Goal: Information Seeking & Learning: Understand process/instructions

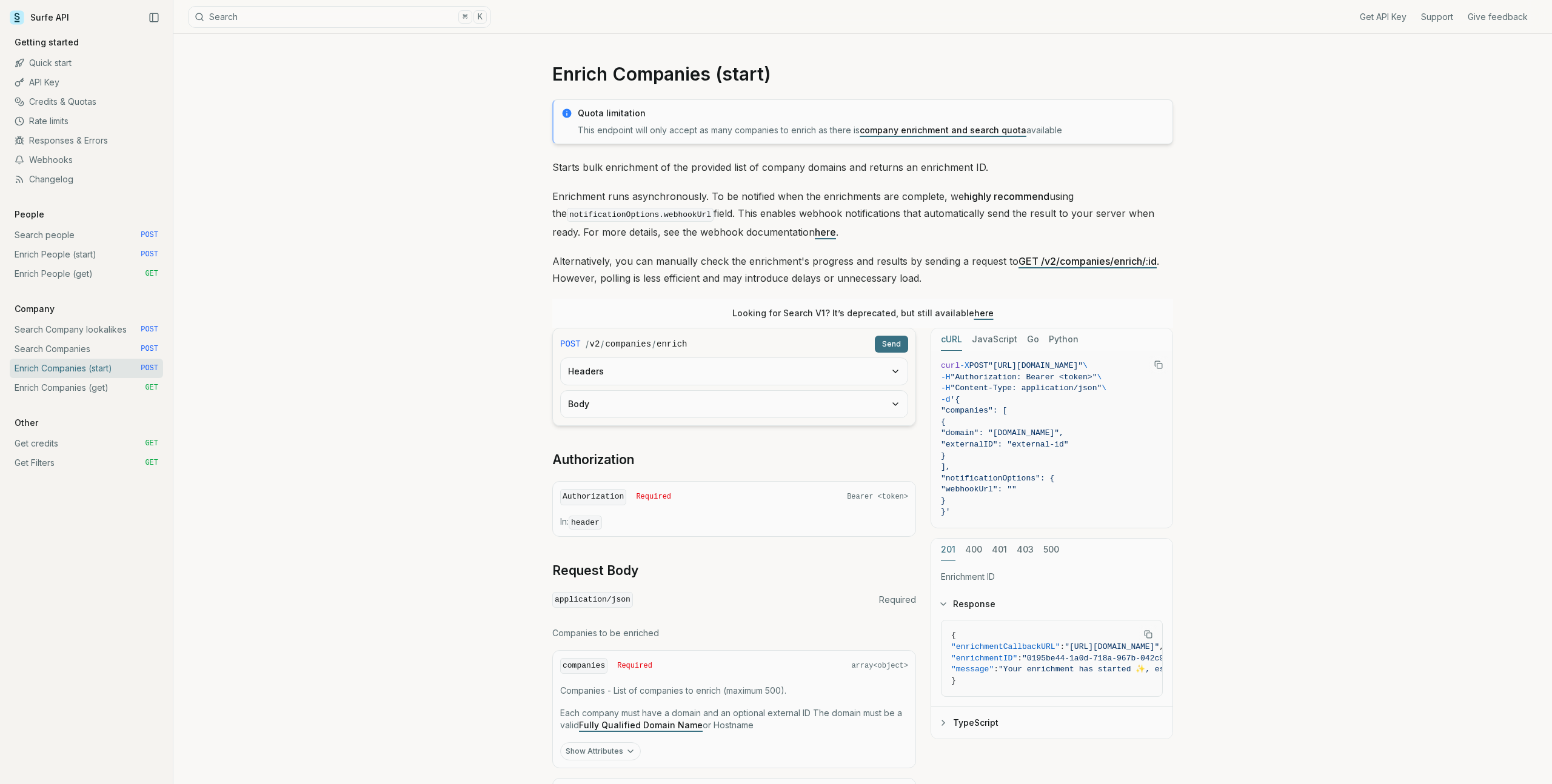
click at [87, 257] on link "Enrich People (start) POST" at bounding box center [86, 255] width 153 height 19
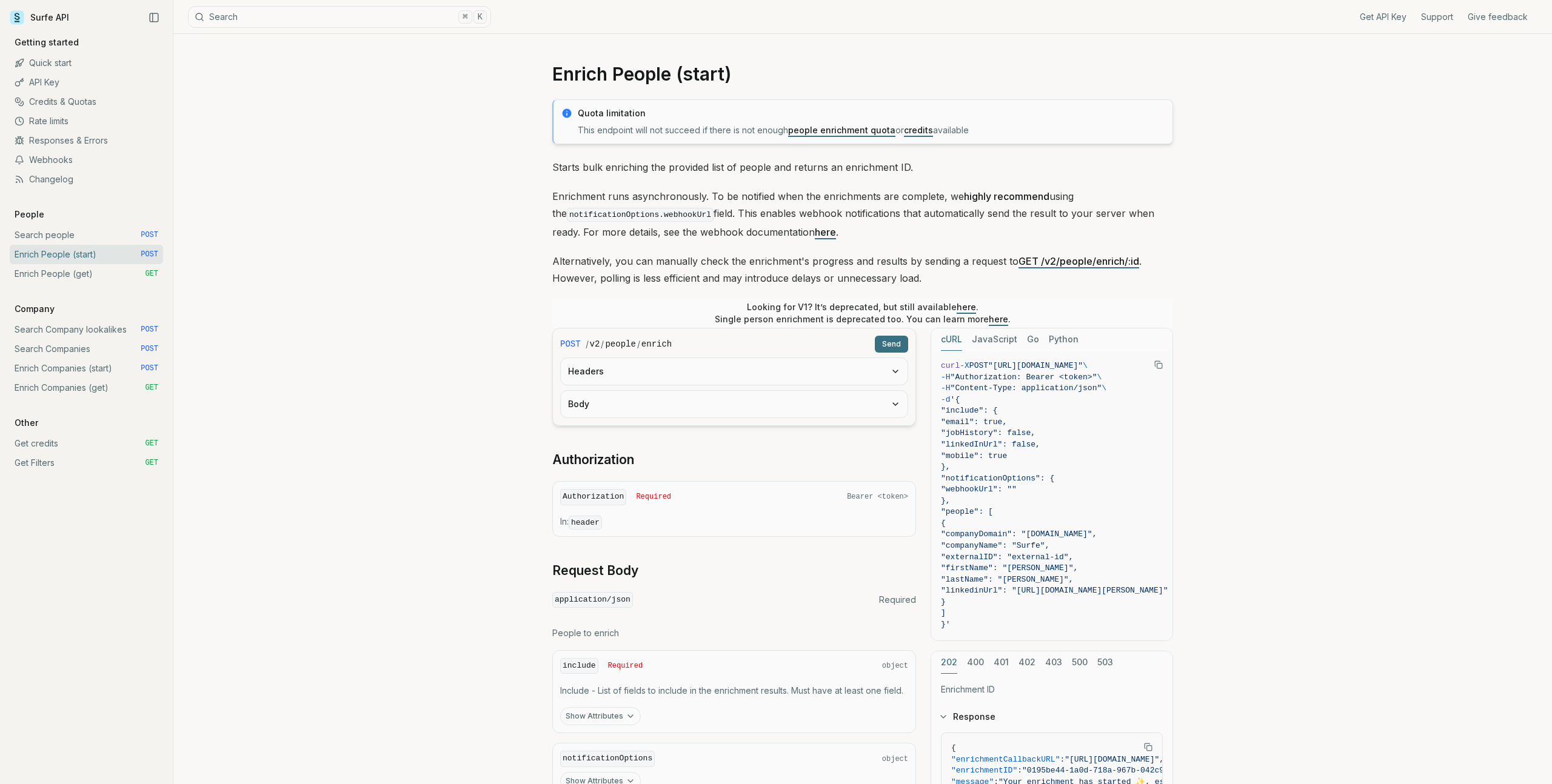
click at [637, 259] on p "Alternatively, you can manually check the enrichment's progress and results by …" at bounding box center [863, 269] width 621 height 34
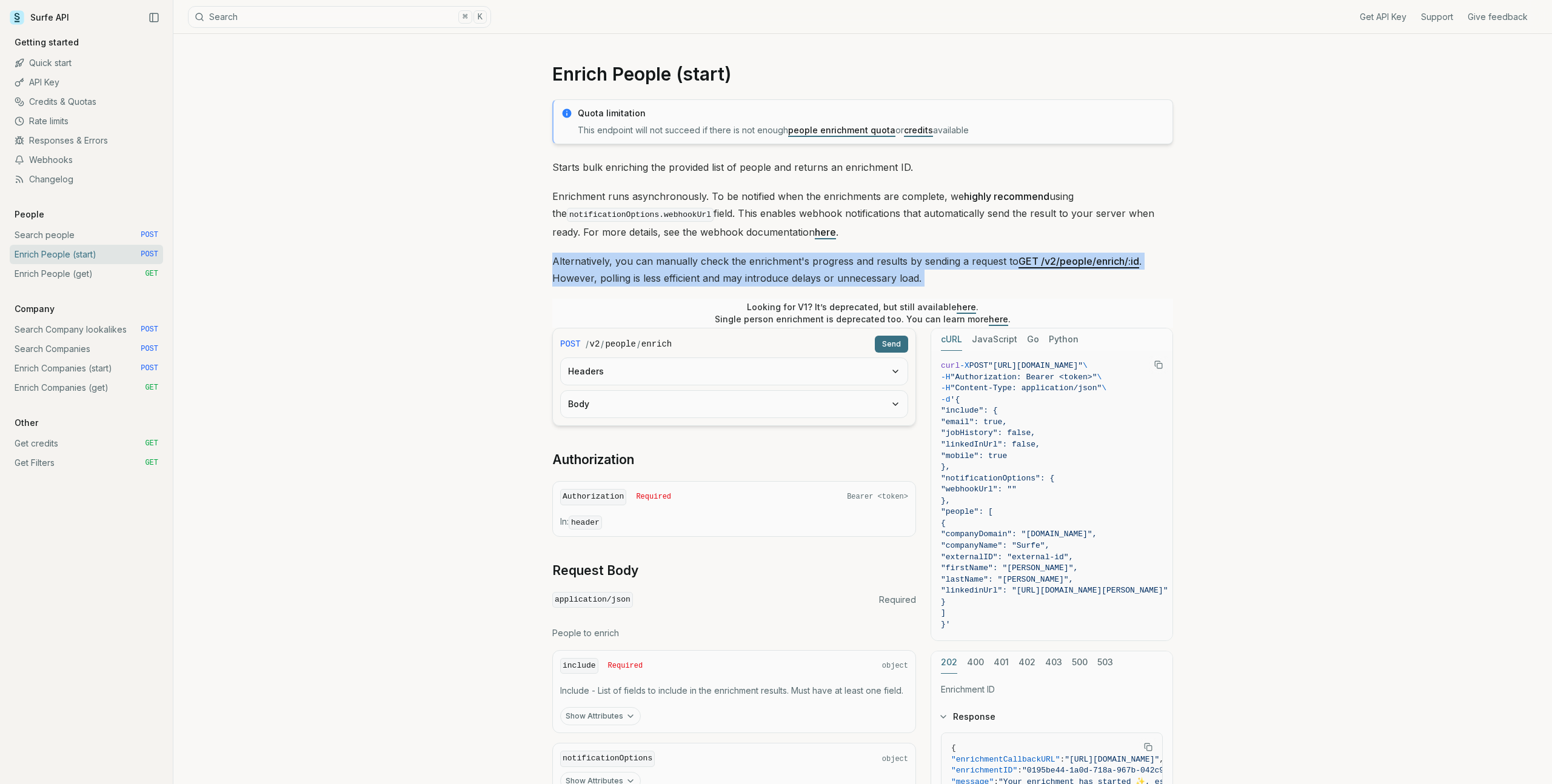
click at [637, 259] on p "Alternatively, you can manually check the enrichment's progress and results by …" at bounding box center [863, 269] width 621 height 34
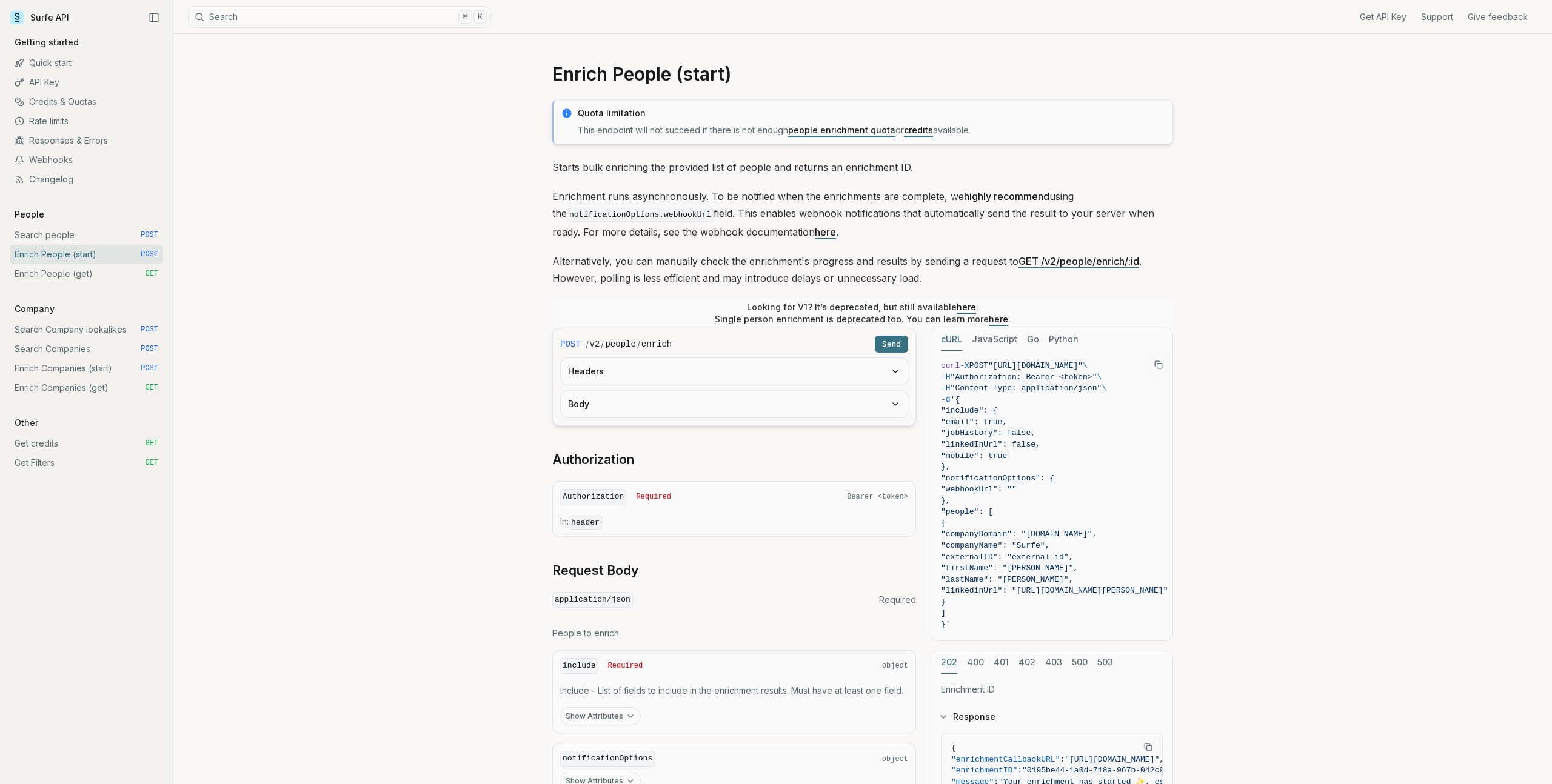
click at [630, 259] on p "Alternatively, you can manually check the enrichment's progress and results by …" at bounding box center [863, 269] width 621 height 34
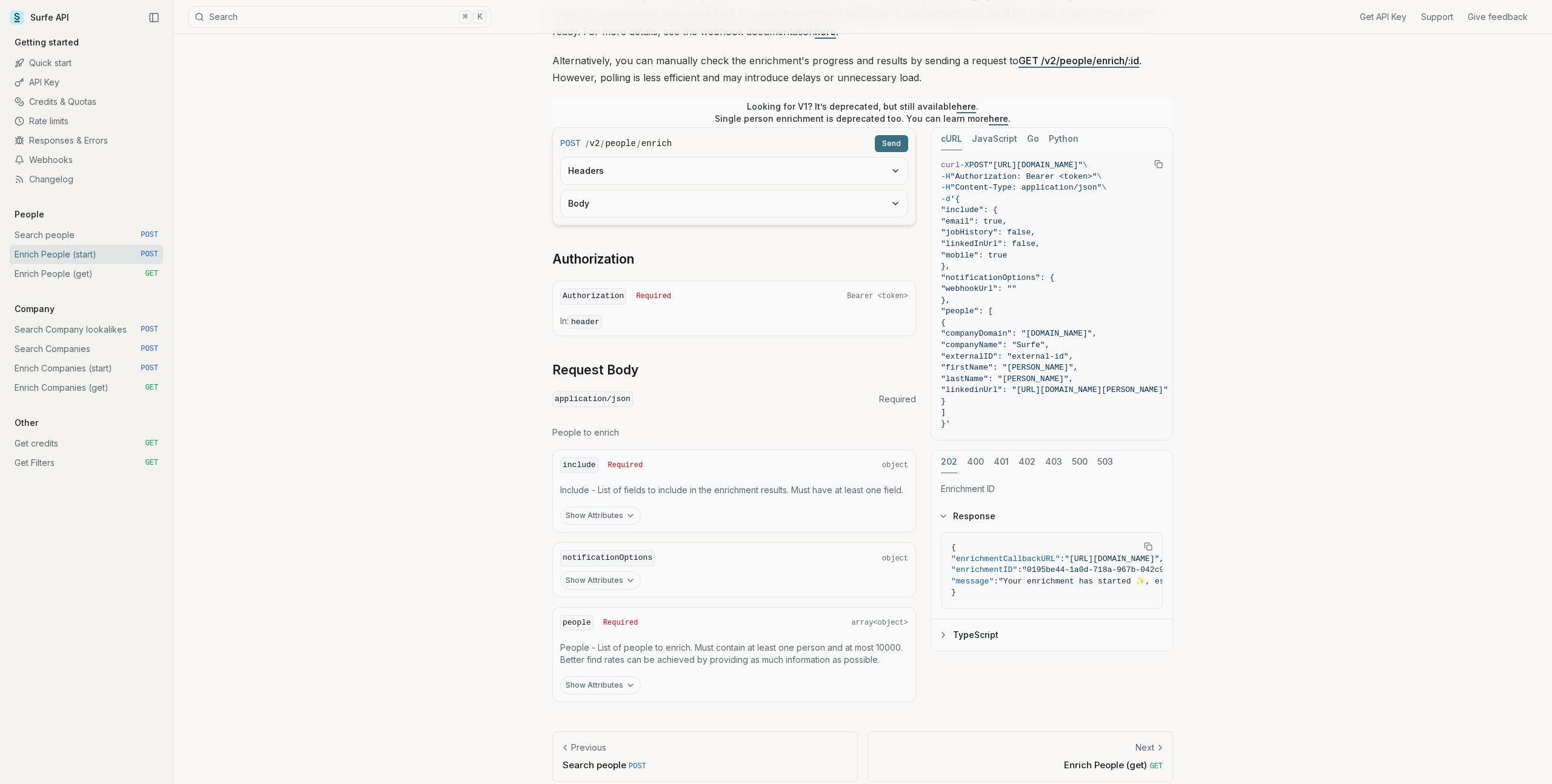
scroll to position [211, 0]
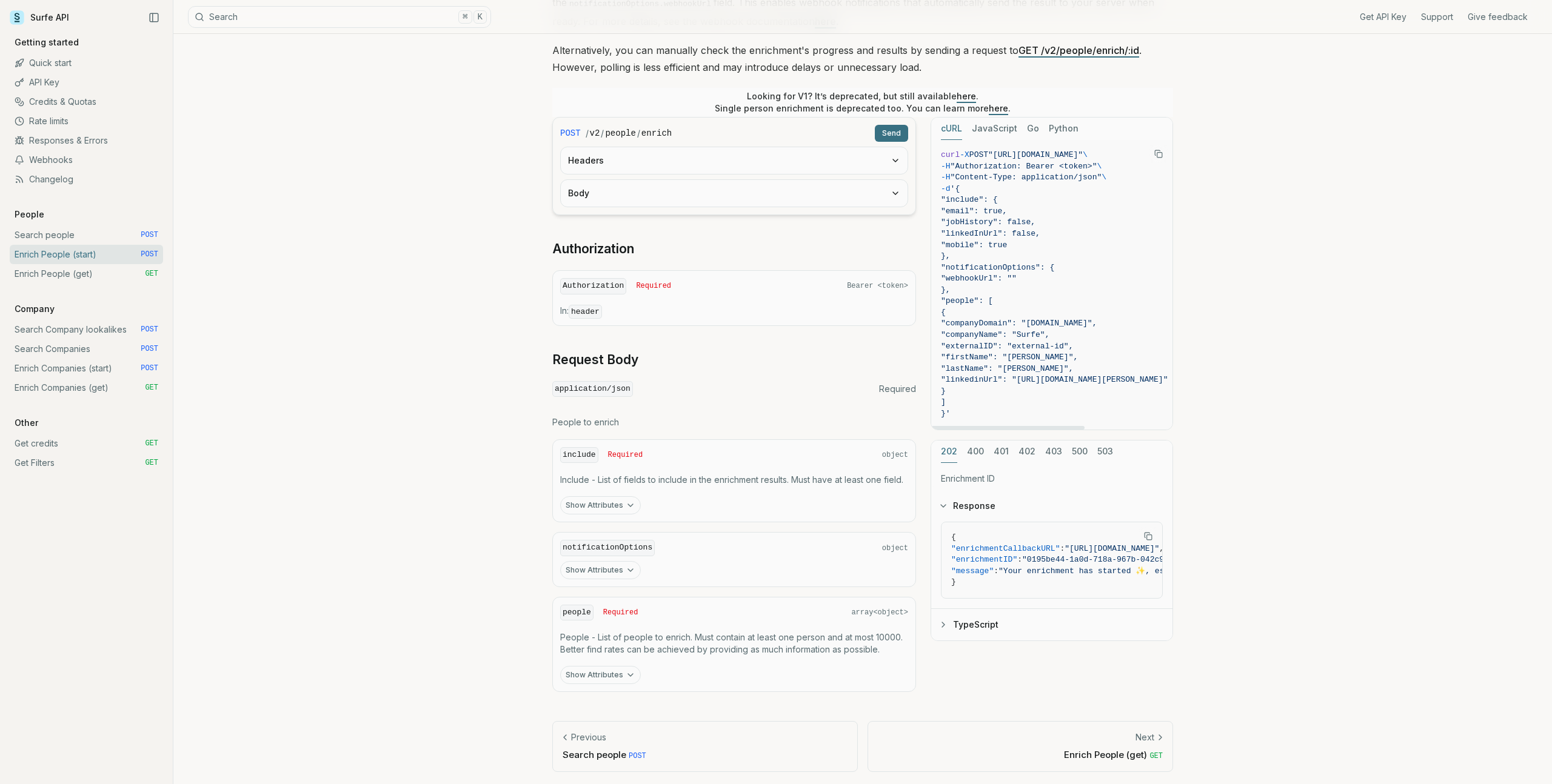
click at [616, 496] on button "Show Attributes" at bounding box center [600, 505] width 80 height 18
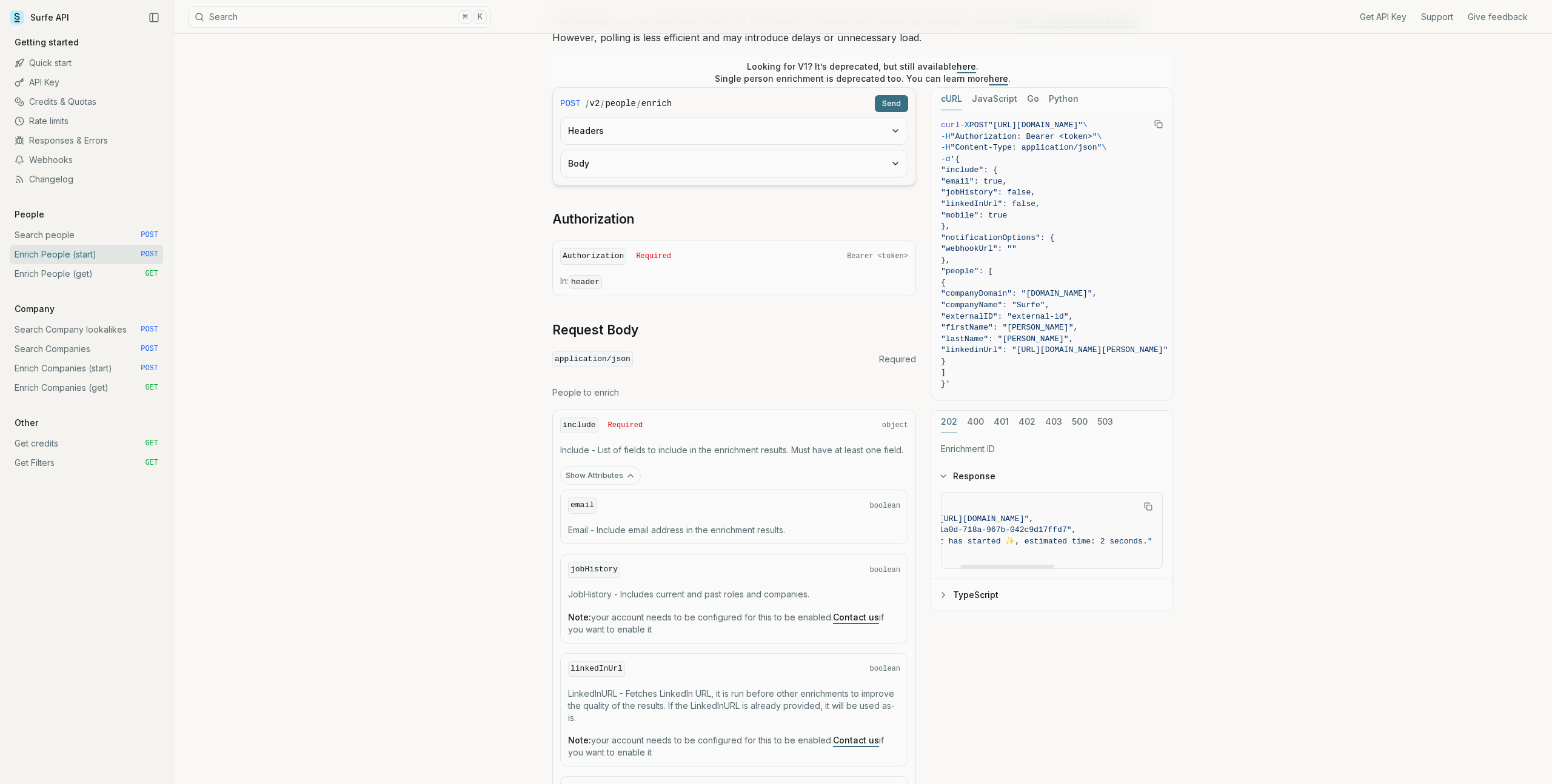
scroll to position [0, 0]
click at [963, 594] on button "TypeScript" at bounding box center [1052, 595] width 241 height 31
click at [978, 479] on button "Response" at bounding box center [1052, 476] width 241 height 31
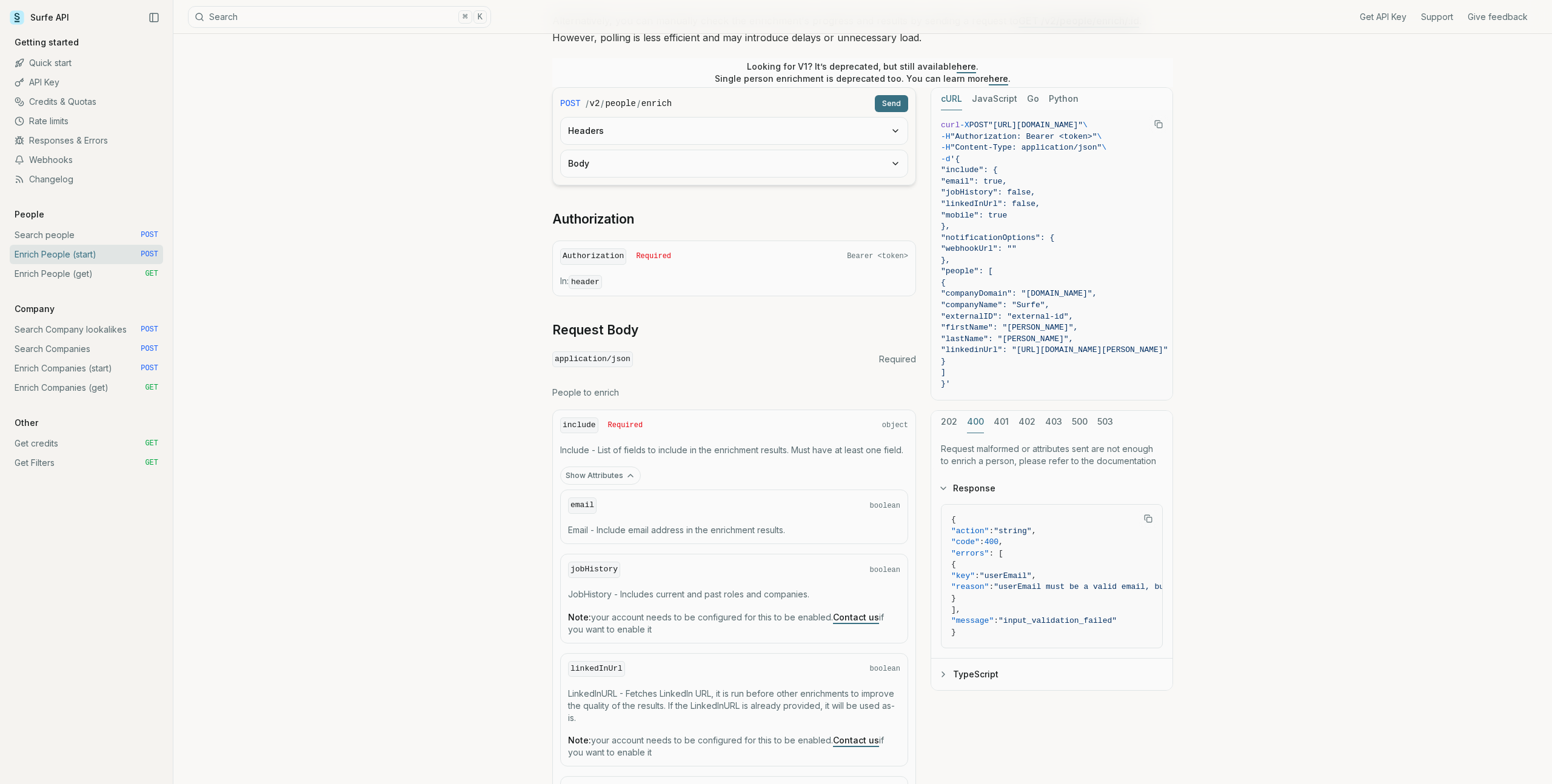
click at [980, 421] on button "400" at bounding box center [975, 422] width 17 height 22
click at [997, 421] on button "401" at bounding box center [1001, 422] width 15 height 22
click at [1031, 419] on button "402" at bounding box center [1027, 422] width 17 height 22
click at [954, 421] on button "202" at bounding box center [949, 422] width 17 height 22
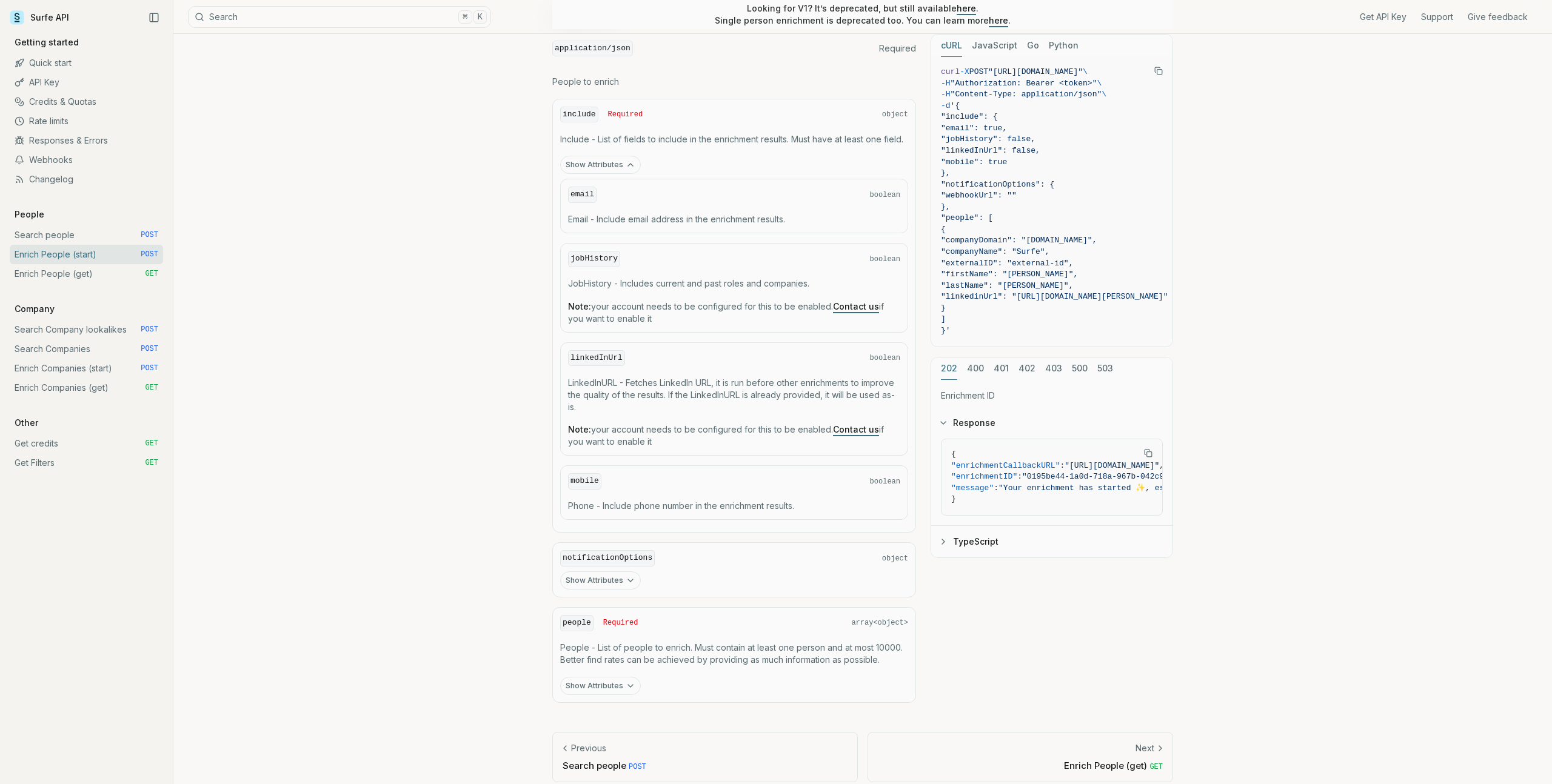
scroll to position [562, 0]
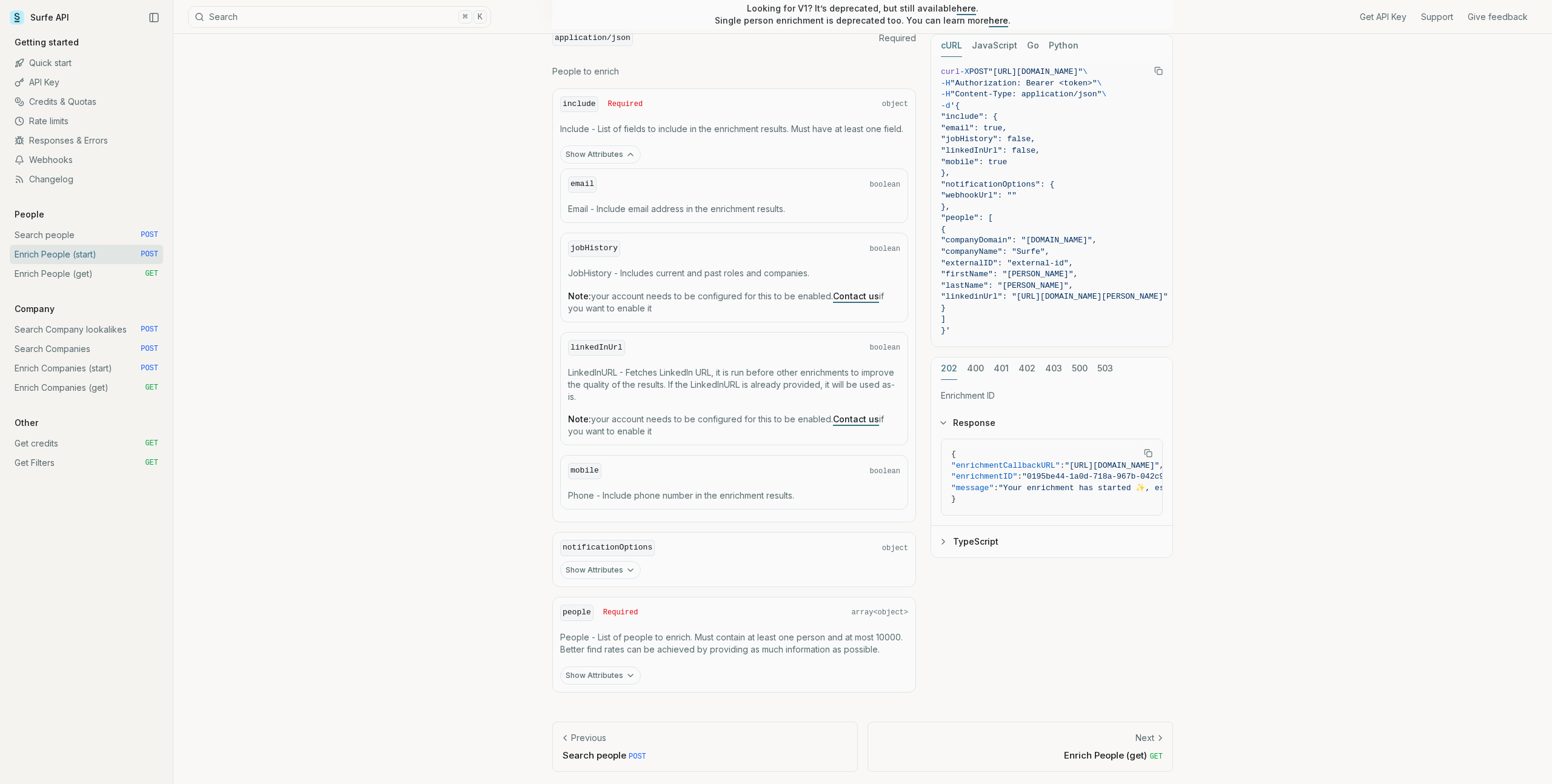
click at [107, 274] on link "Enrich People (get) GET" at bounding box center [86, 274] width 153 height 19
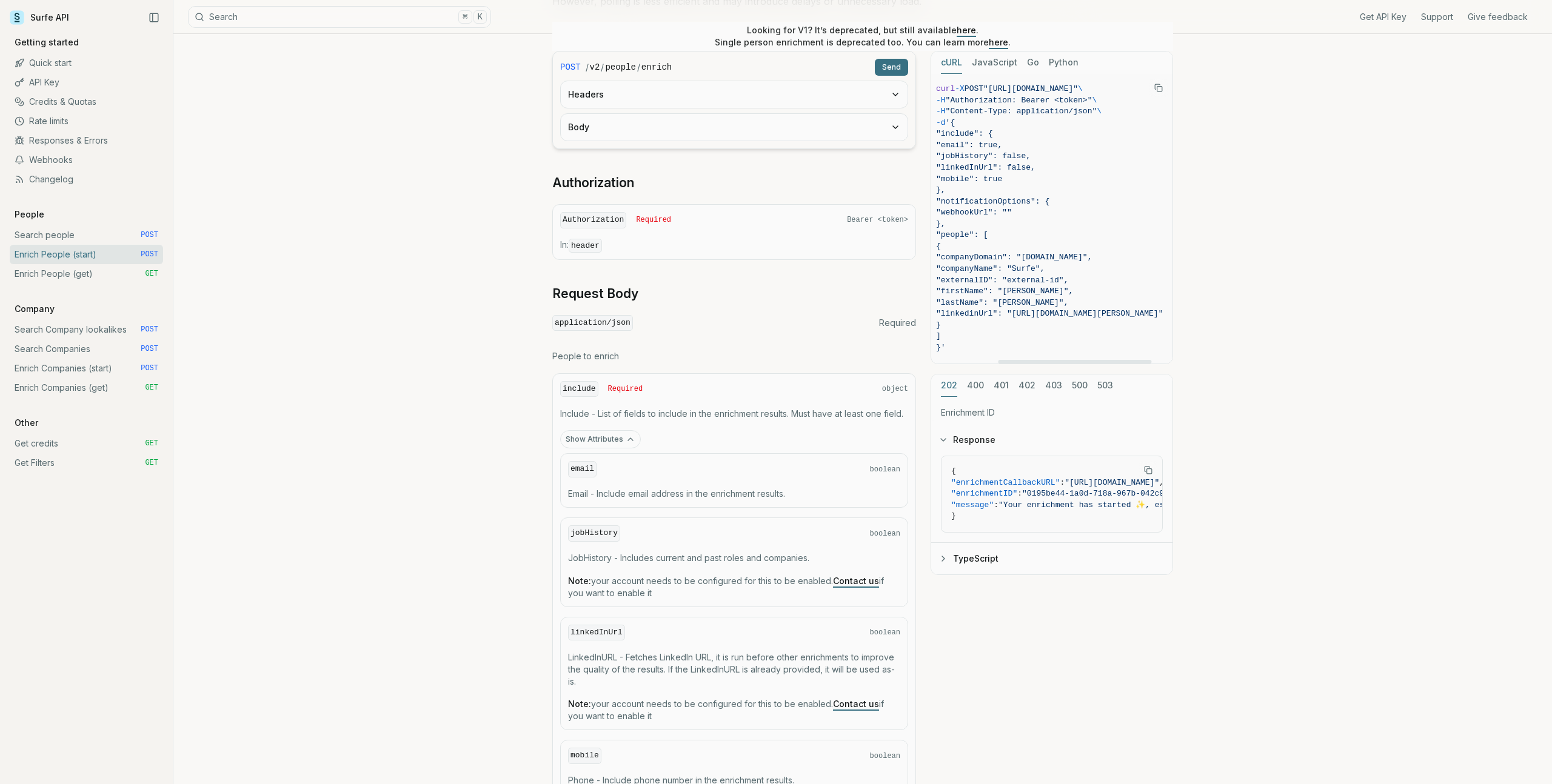
scroll to position [0, 0]
click at [797, 359] on p "People to enrich" at bounding box center [734, 356] width 364 height 12
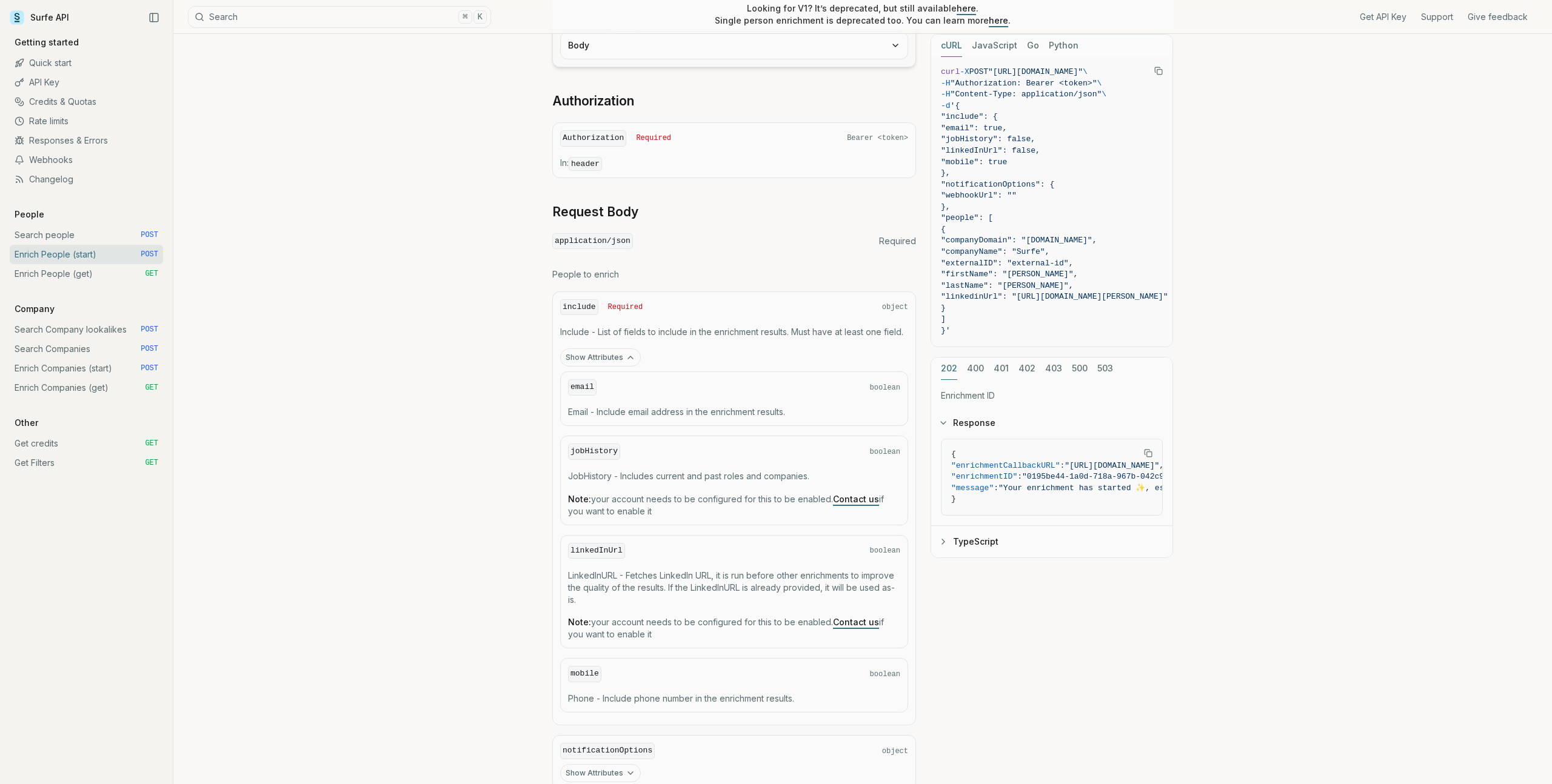
scroll to position [316, 0]
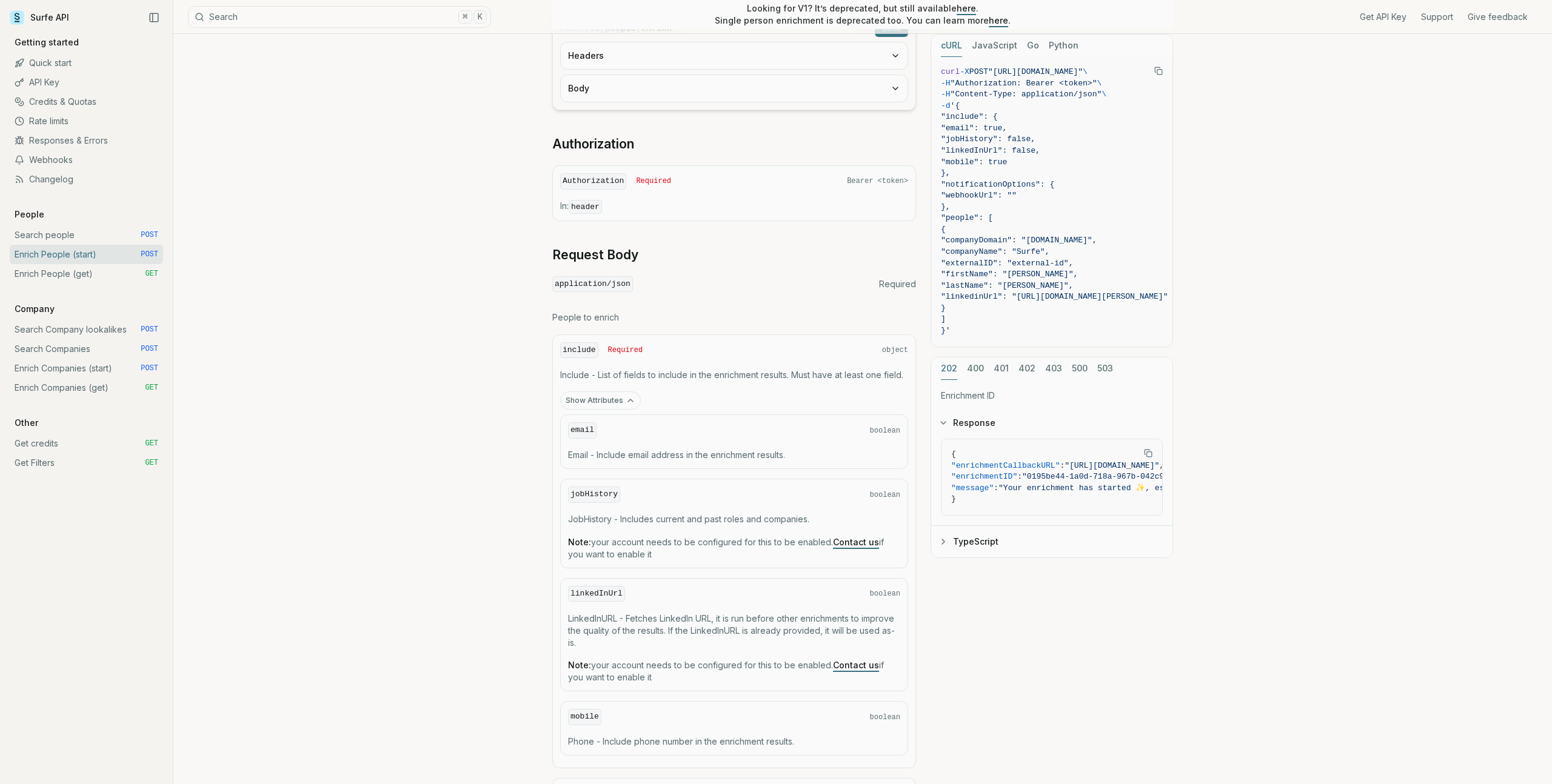
click at [877, 276] on div "application/json Required" at bounding box center [734, 285] width 364 height 17
click at [561, 299] on div "POST / v2 / people / enrich Send Headers Body Authorization Authorization Requi…" at bounding box center [734, 475] width 364 height 926
click at [574, 286] on code "application/json" at bounding box center [593, 285] width 80 height 17
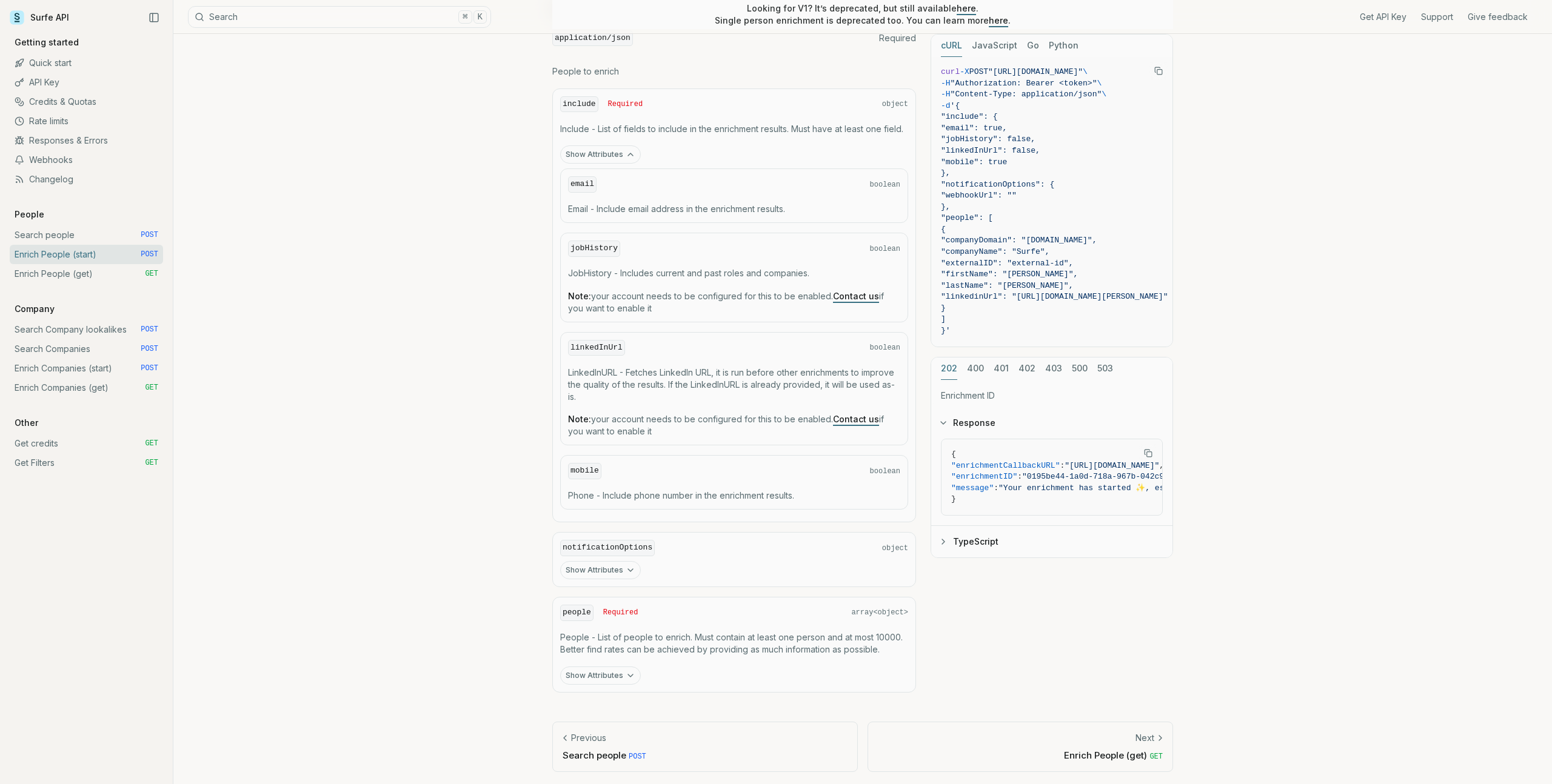
click at [603, 671] on button "Show Attributes" at bounding box center [600, 675] width 80 height 18
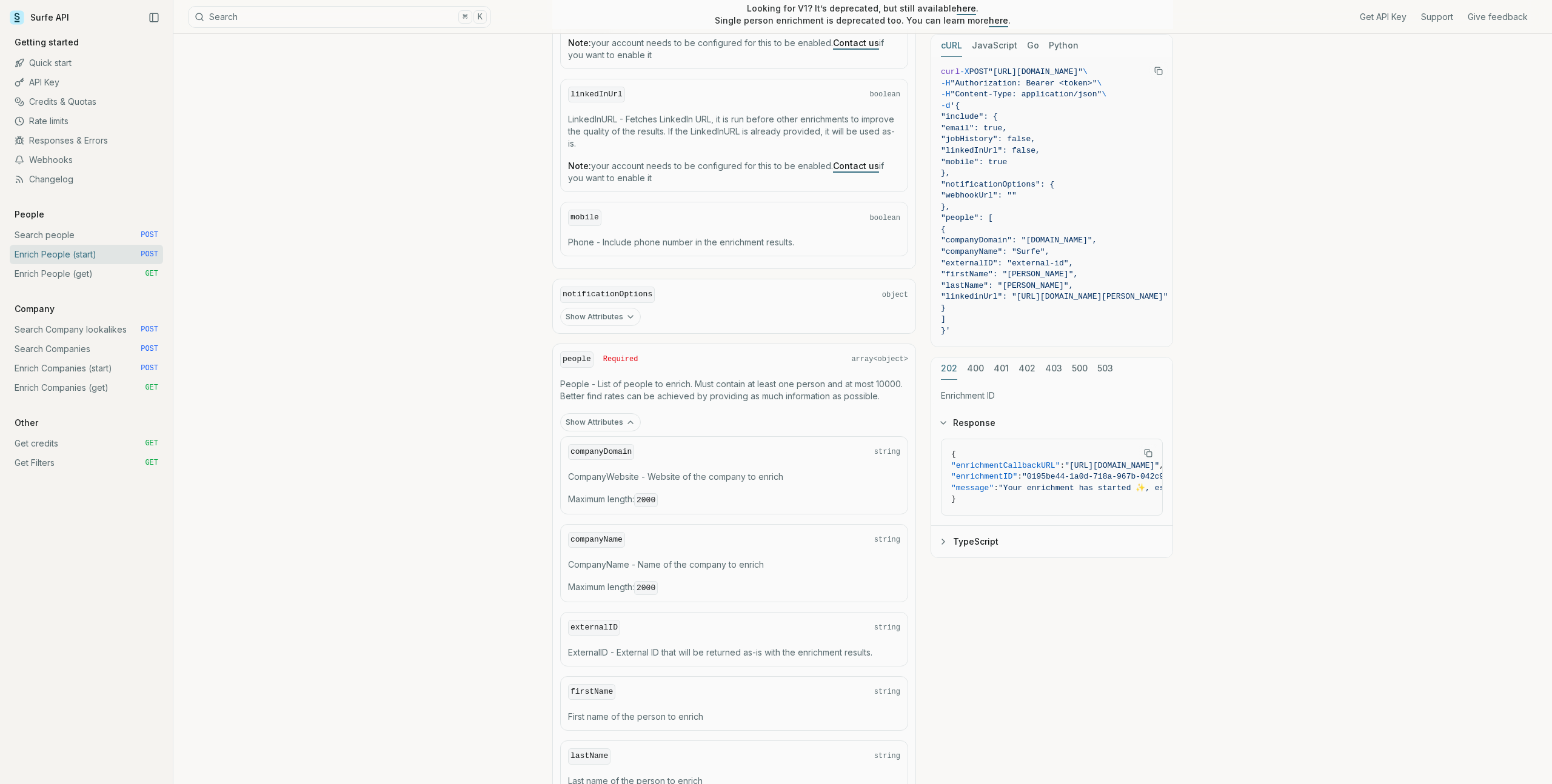
scroll to position [964, 0]
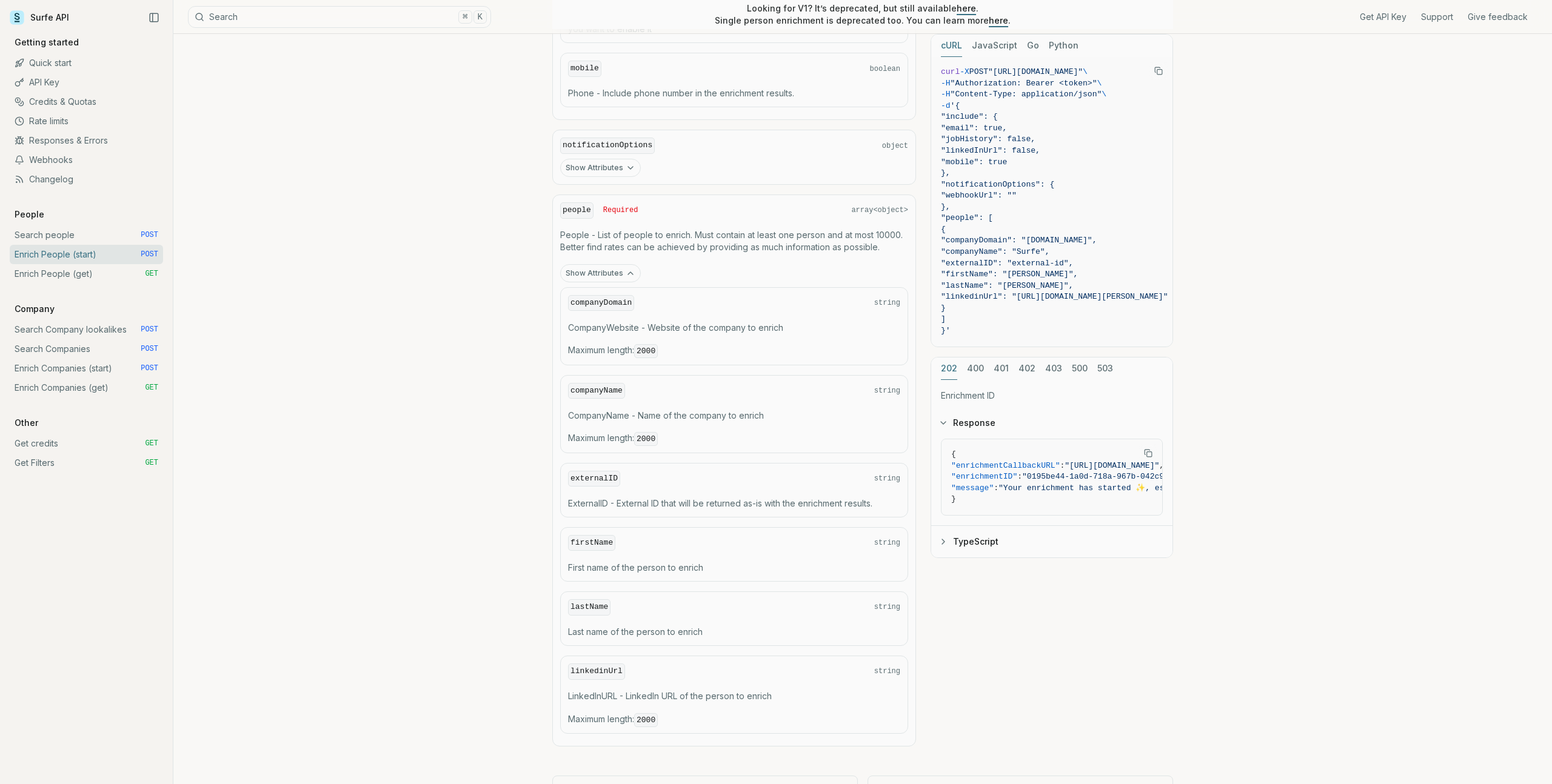
click at [684, 240] on p "People - List of people to enrich. Must contain at least one person and at most…" at bounding box center [734, 241] width 348 height 24
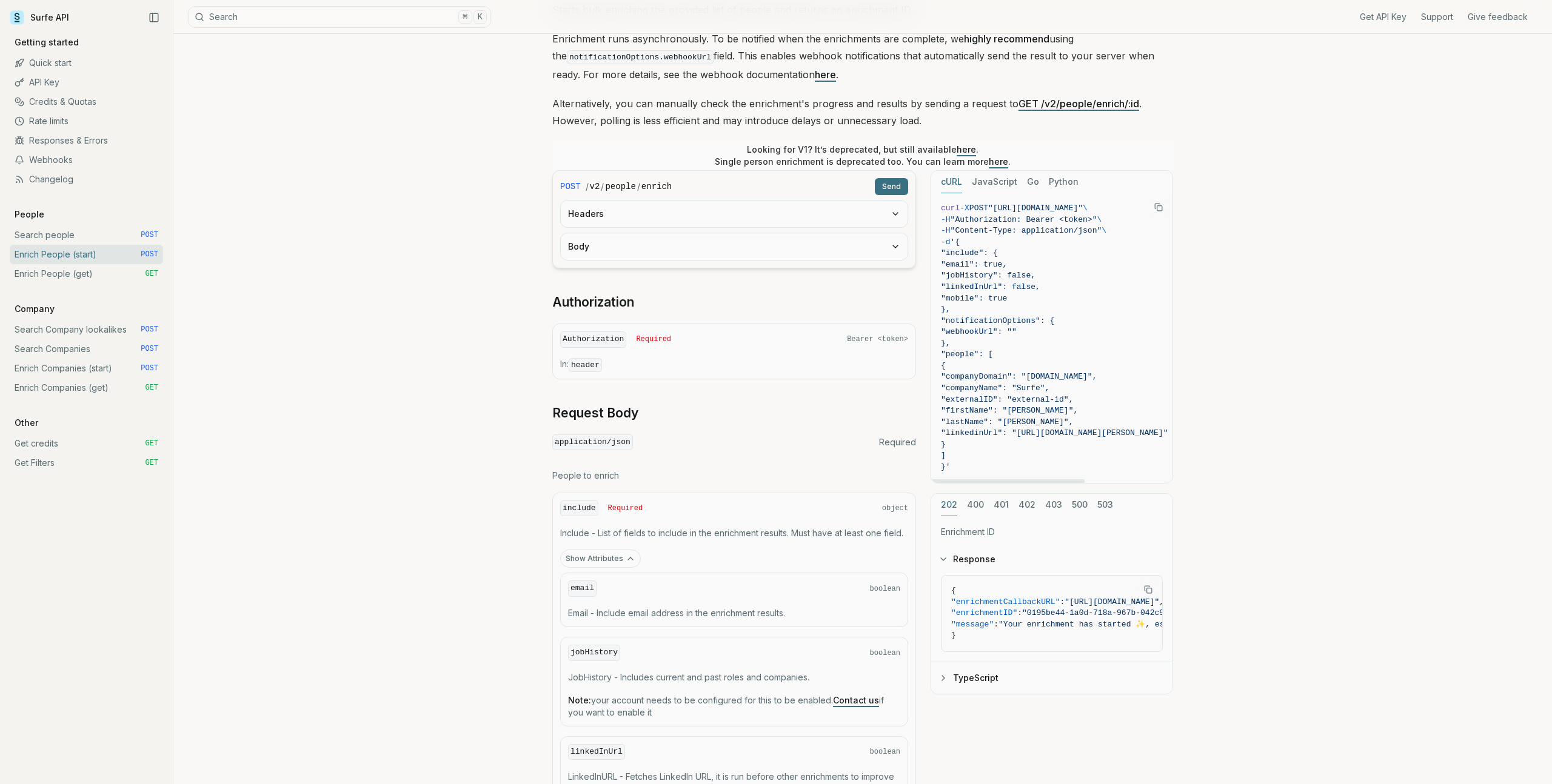
scroll to position [0, 139]
drag, startPoint x: 1007, startPoint y: 209, endPoint x: 1050, endPoint y: 206, distance: 43.1
click at [1050, 206] on span ""[URL][DOMAIN_NAME]"" at bounding box center [1031, 208] width 95 height 9
copy span "https://api.surfe.com/v2/people/enrich"
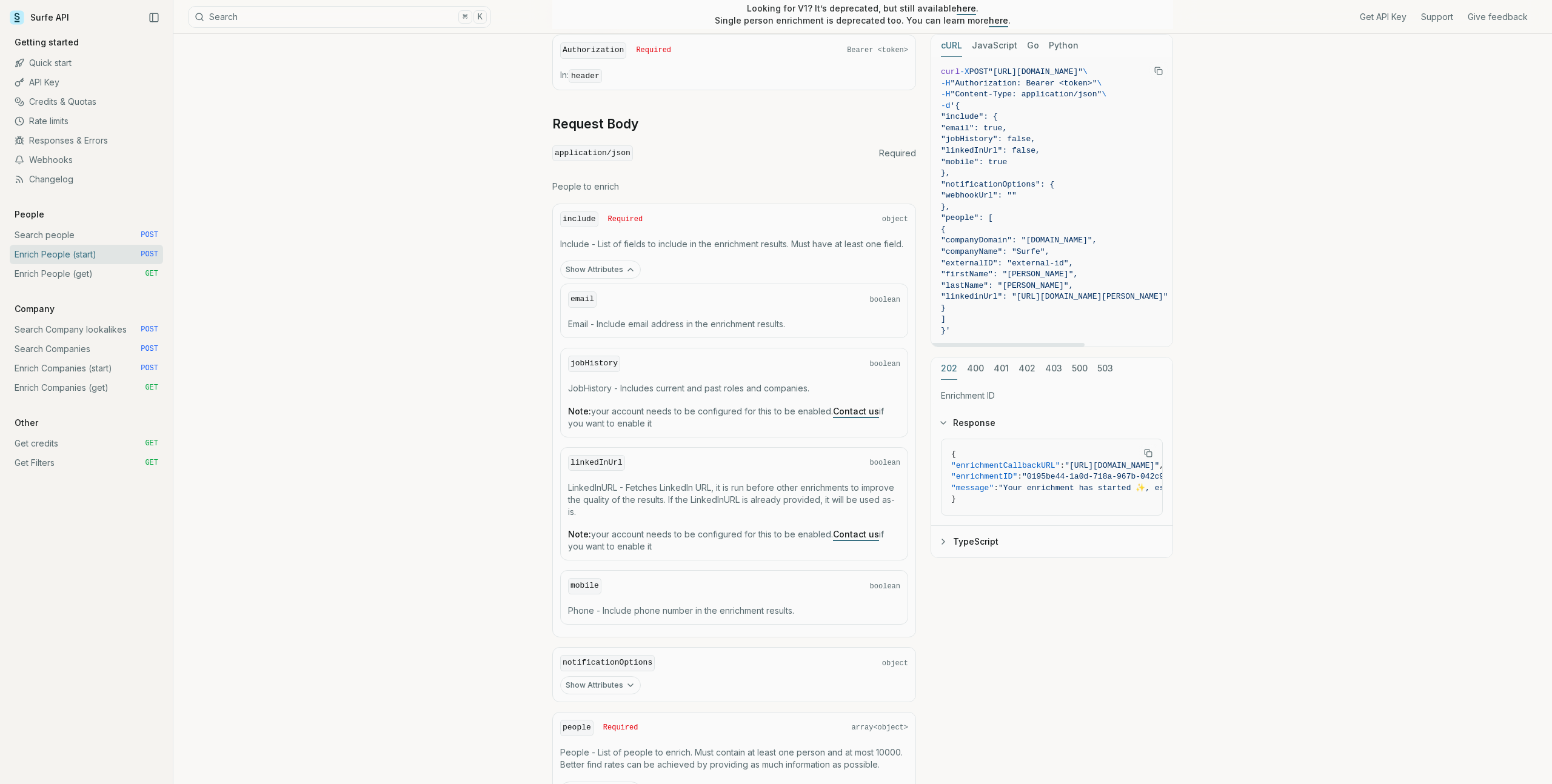
scroll to position [446, 0]
drag, startPoint x: 989, startPoint y: 174, endPoint x: 1014, endPoint y: 109, distance: 69.6
click at [1014, 109] on code "curl -X POST "https://api.surfe.com/v2/people/enrich" \ -H "Authorization: Bear…" at bounding box center [1054, 201] width 227 height 270
